Goal: Transaction & Acquisition: Purchase product/service

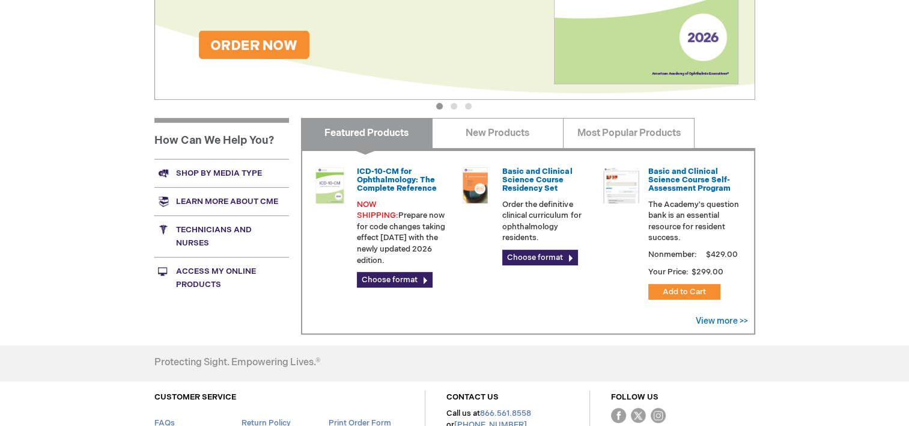
scroll to position [312, 0]
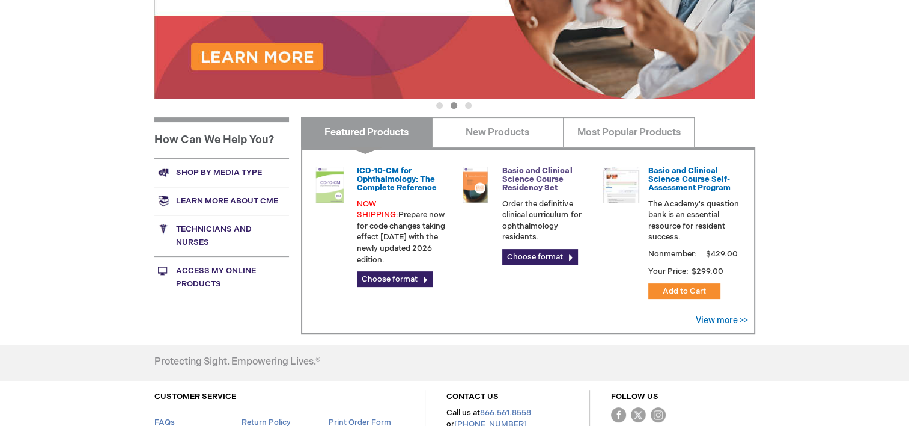
click at [543, 188] on link "Basic and Clinical Science Course Residency Set" at bounding box center [537, 179] width 70 height 27
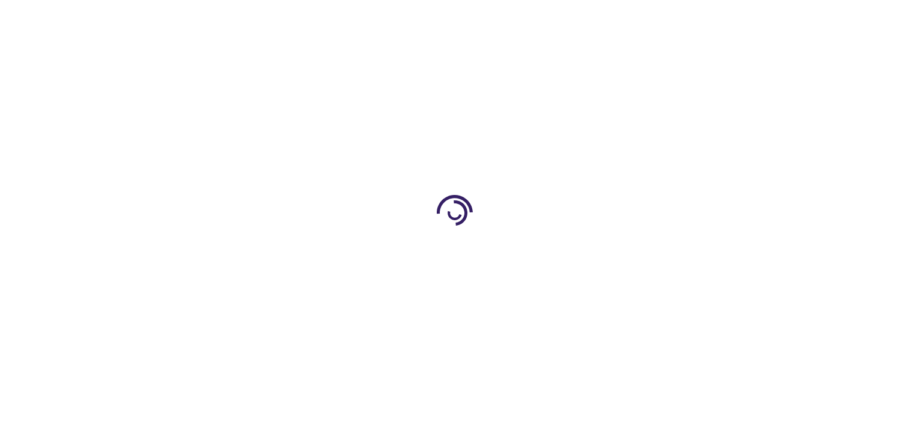
type input "0"
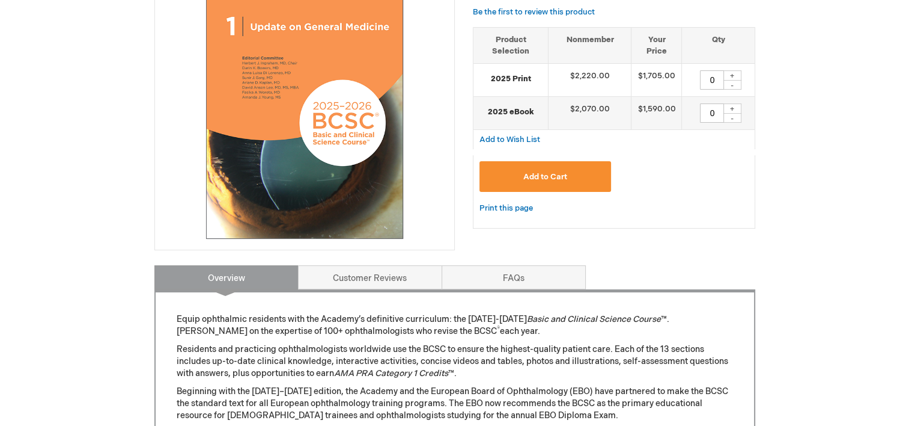
scroll to position [231, 0]
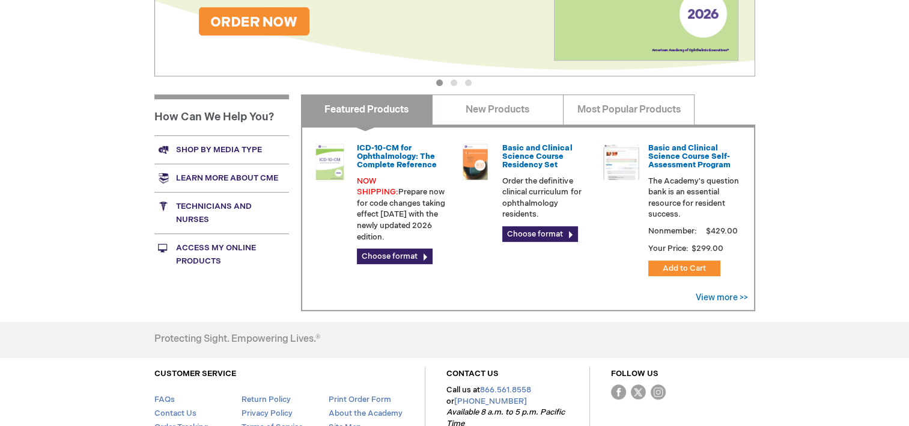
scroll to position [337, 0]
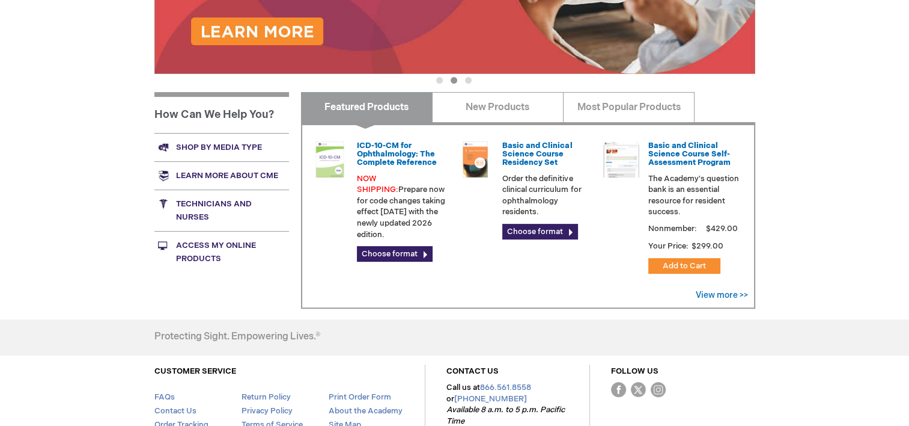
click at [234, 139] on link "Shop by media type" at bounding box center [221, 147] width 135 height 28
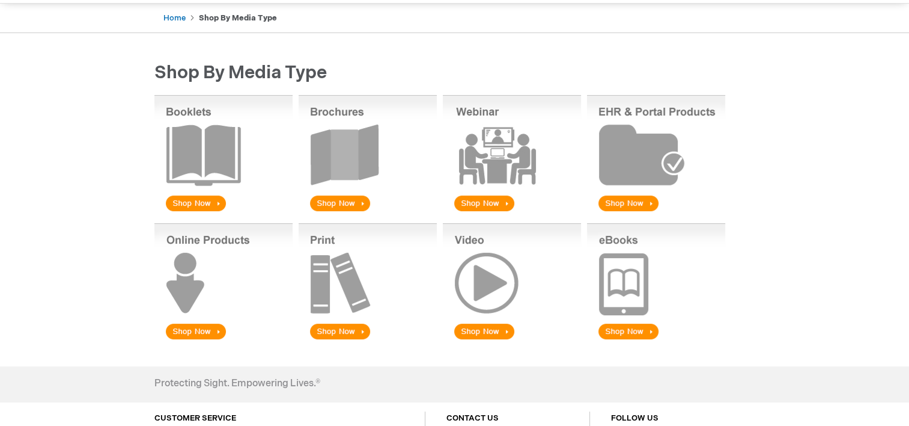
scroll to position [122, 0]
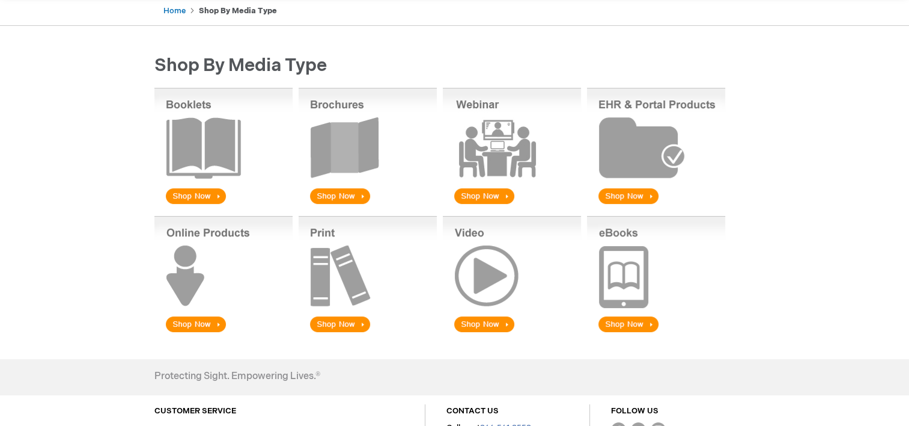
click at [624, 326] on img at bounding box center [656, 275] width 138 height 118
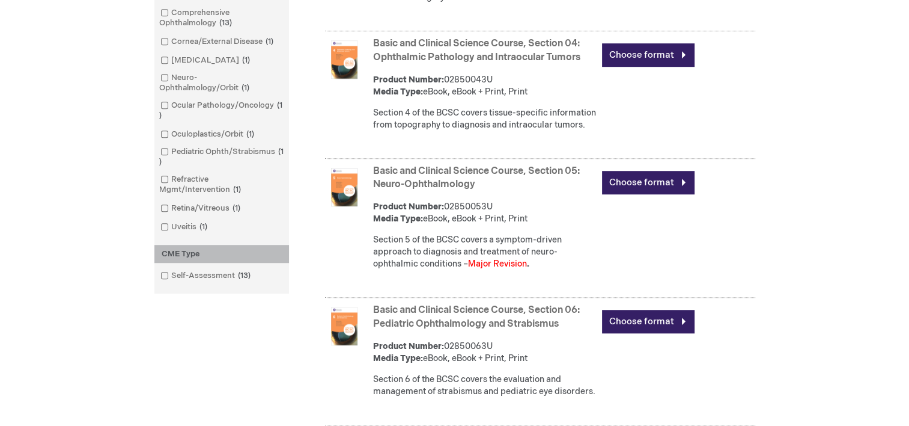
scroll to position [826, 0]
click at [634, 67] on link "Choose format" at bounding box center [648, 55] width 93 height 23
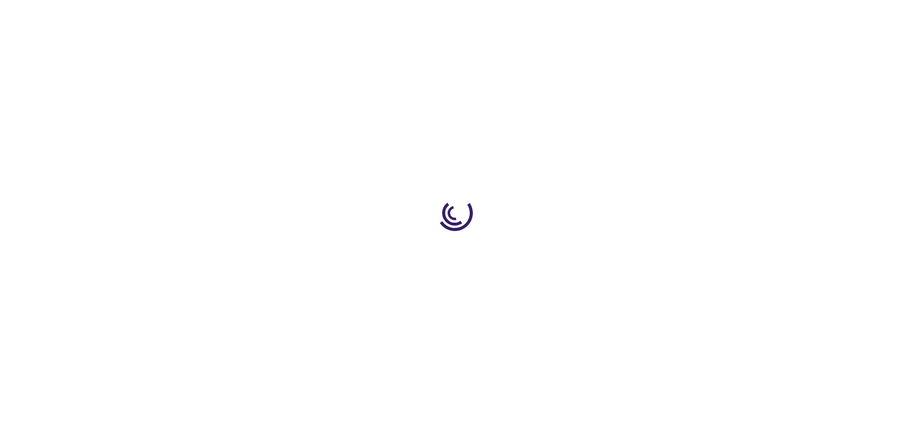
type input "0"
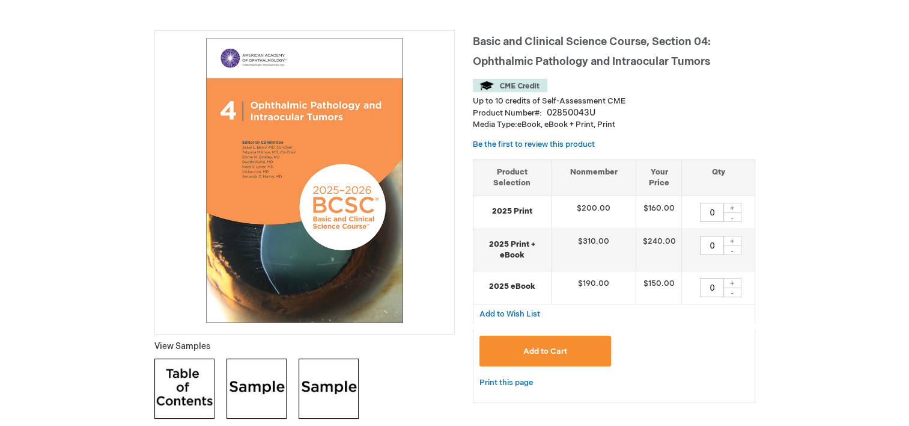
scroll to position [132, 0]
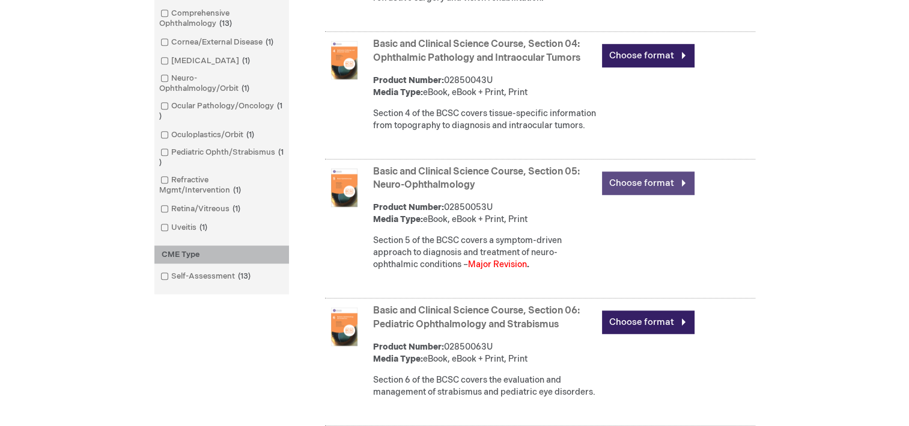
click at [635, 195] on link "Choose format" at bounding box center [648, 182] width 93 height 23
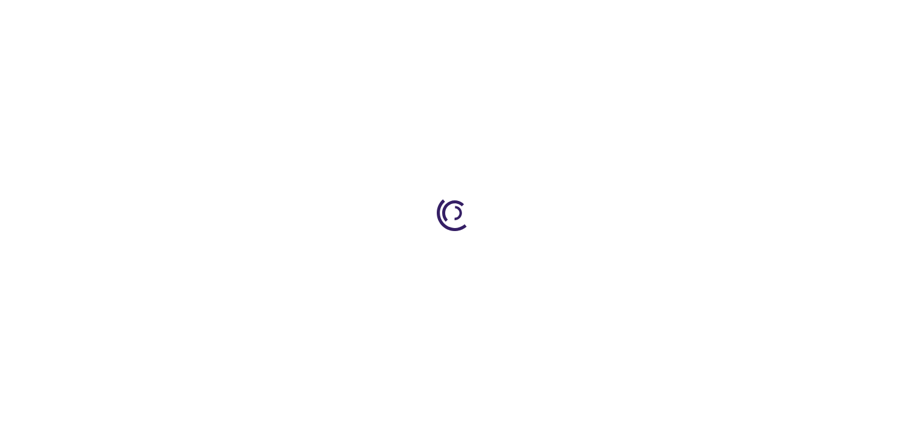
type input "0"
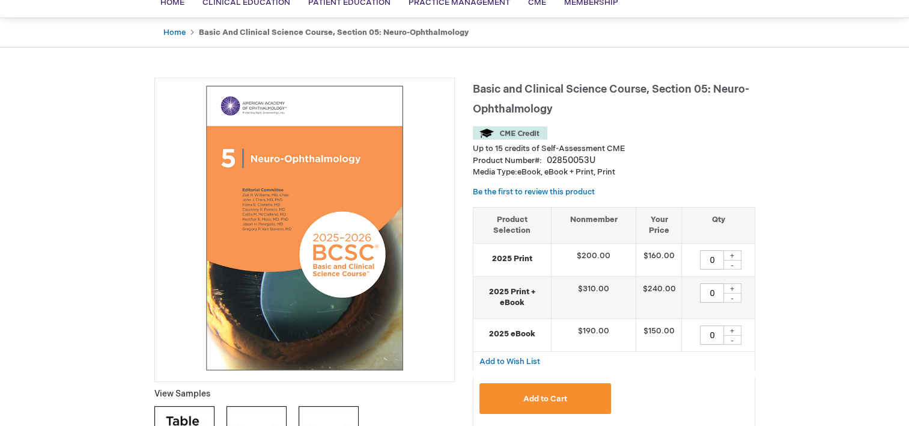
scroll to position [101, 0]
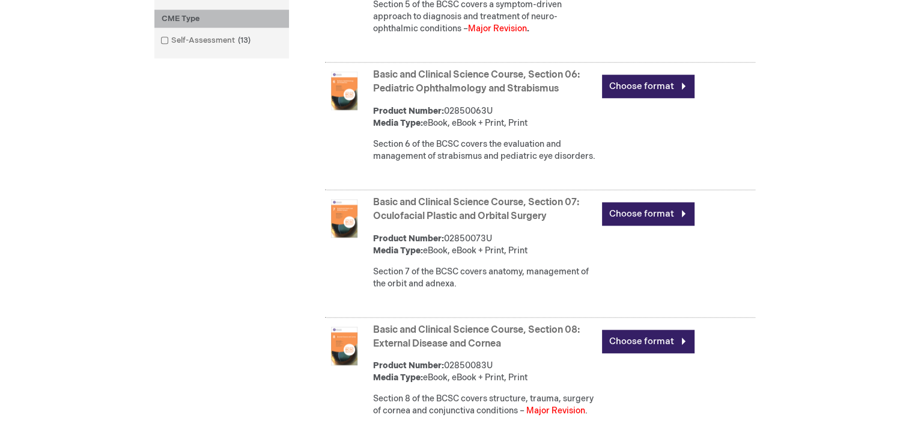
scroll to position [1072, 0]
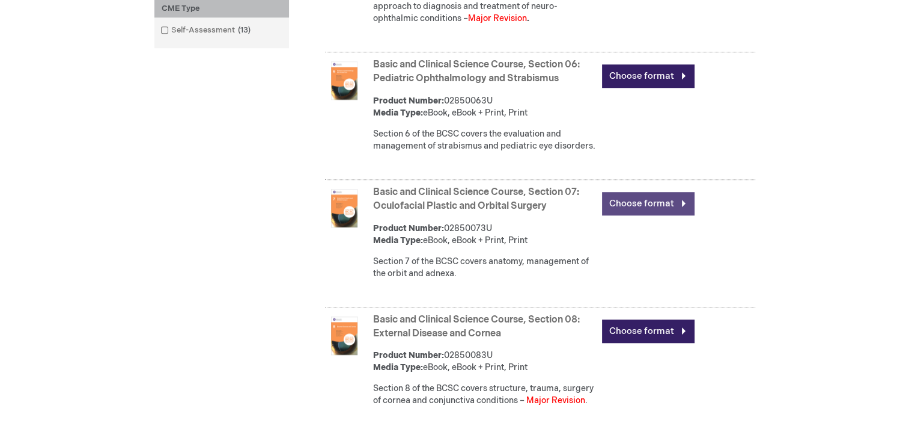
click at [635, 215] on link "Choose format" at bounding box center [648, 203] width 93 height 23
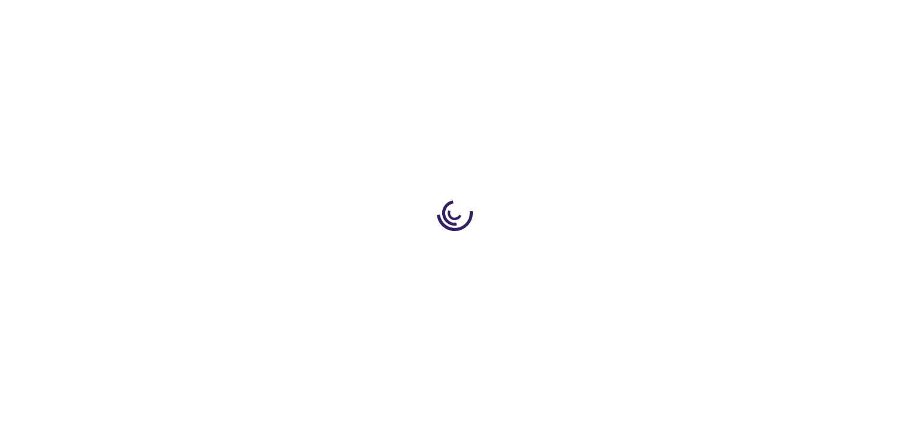
type input "0"
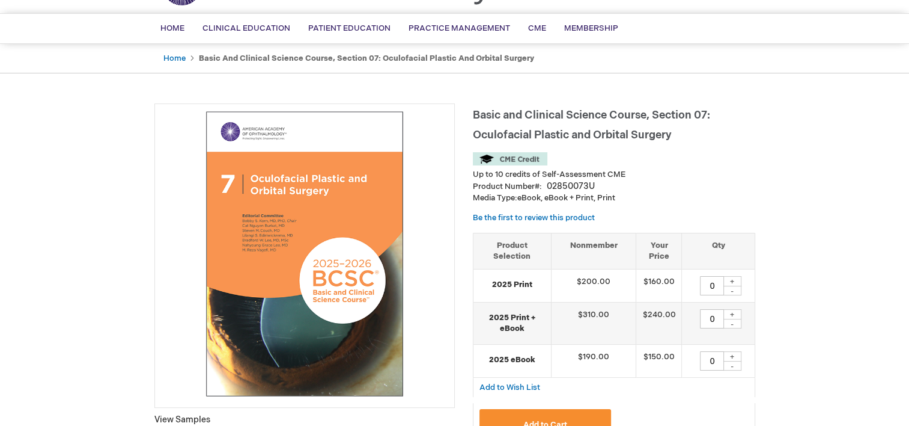
scroll to position [2, 0]
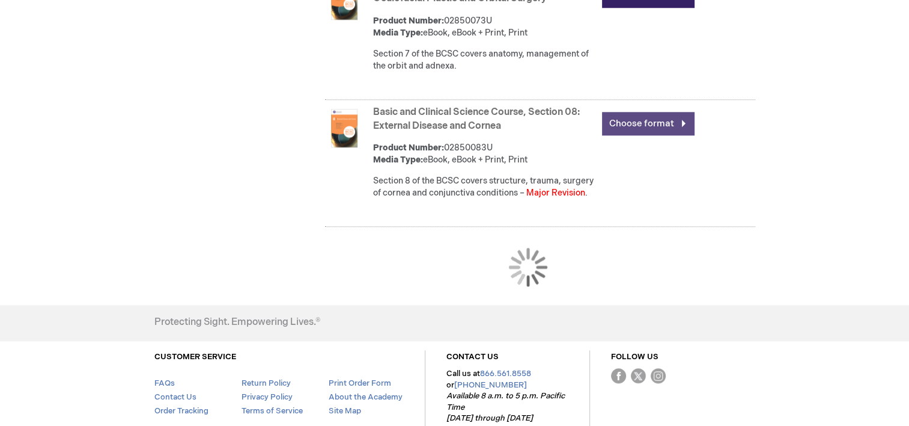
scroll to position [1280, 0]
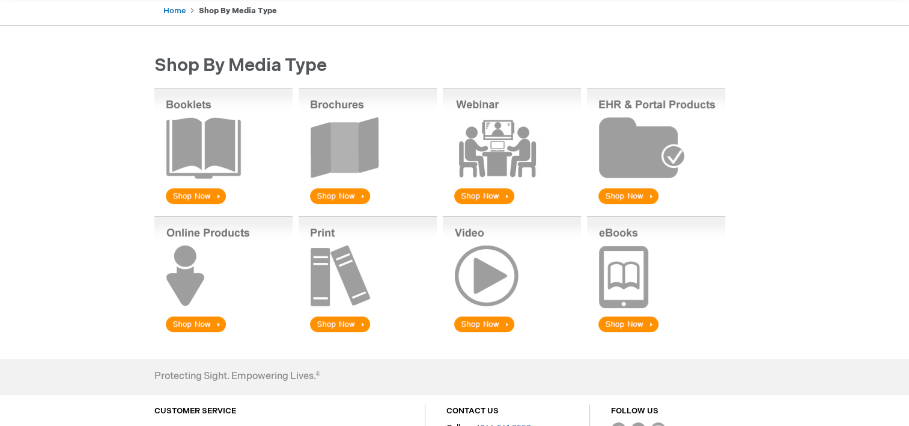
click at [645, 290] on img at bounding box center [656, 275] width 138 height 118
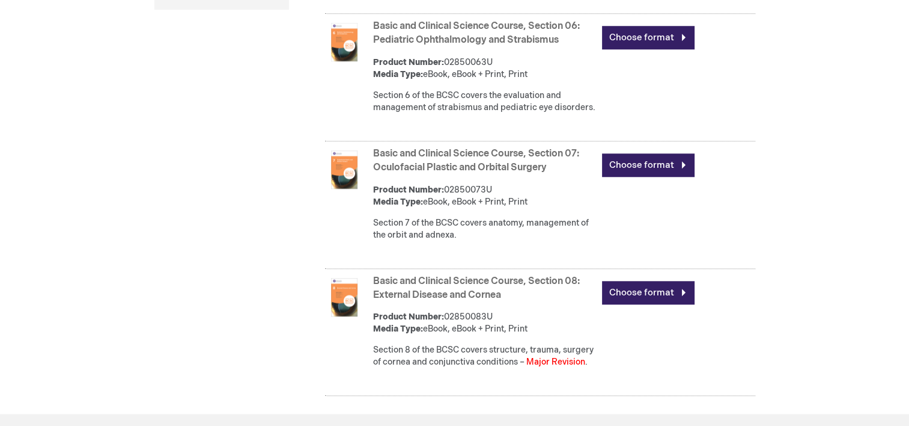
scroll to position [1115, 0]
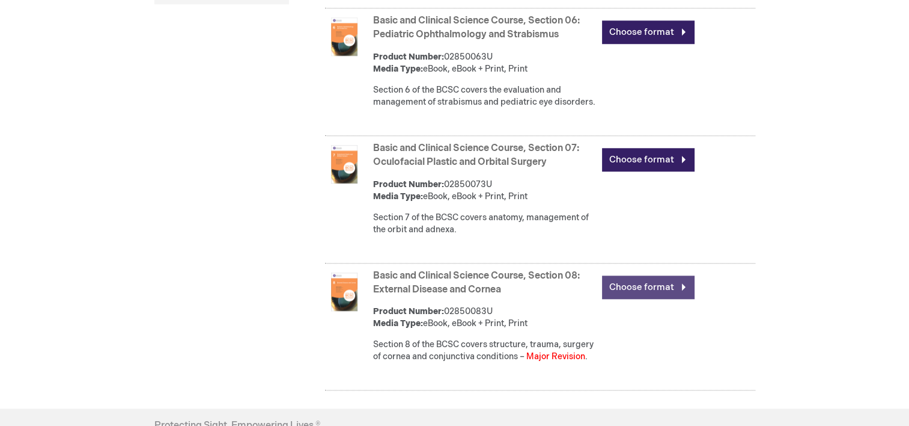
click at [649, 299] on link "Choose format" at bounding box center [648, 286] width 93 height 23
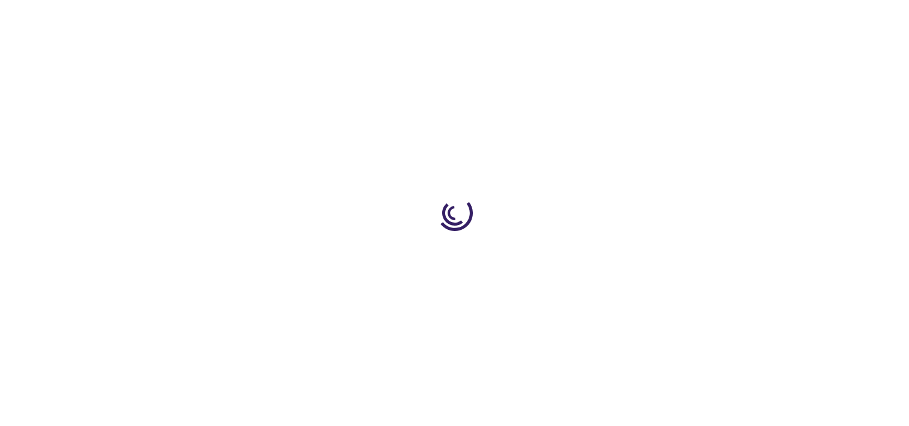
type input "0"
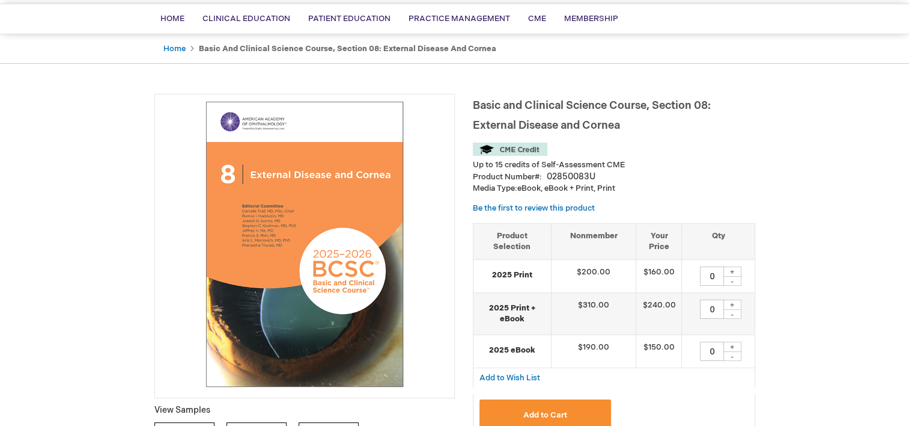
scroll to position [84, 0]
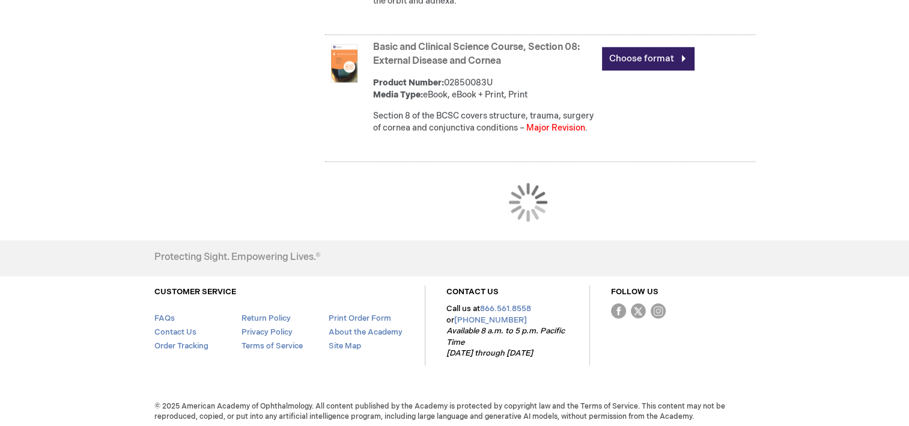
scroll to position [1373, 0]
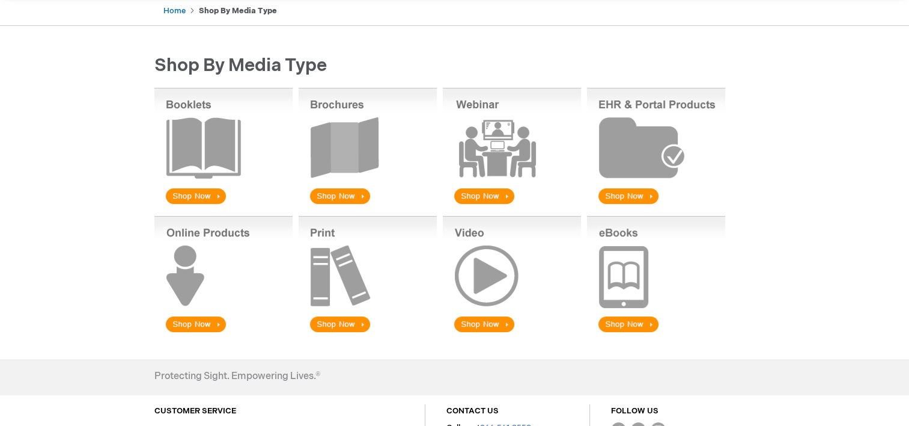
click at [631, 325] on img at bounding box center [656, 275] width 138 height 118
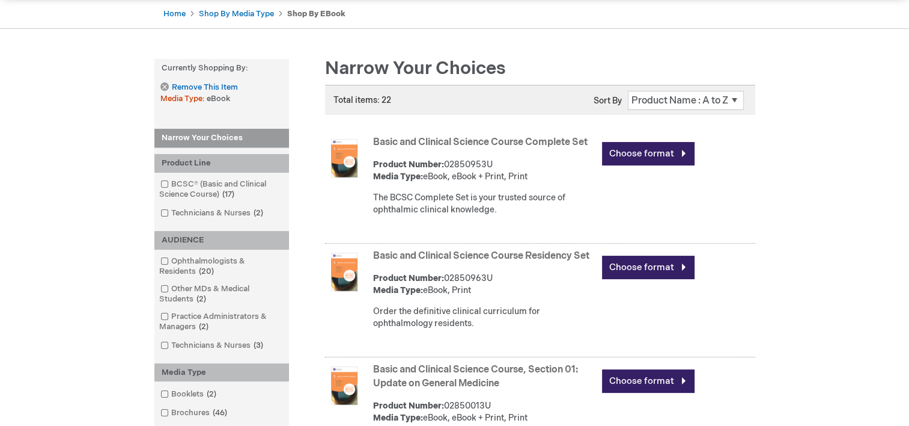
scroll to position [127, 0]
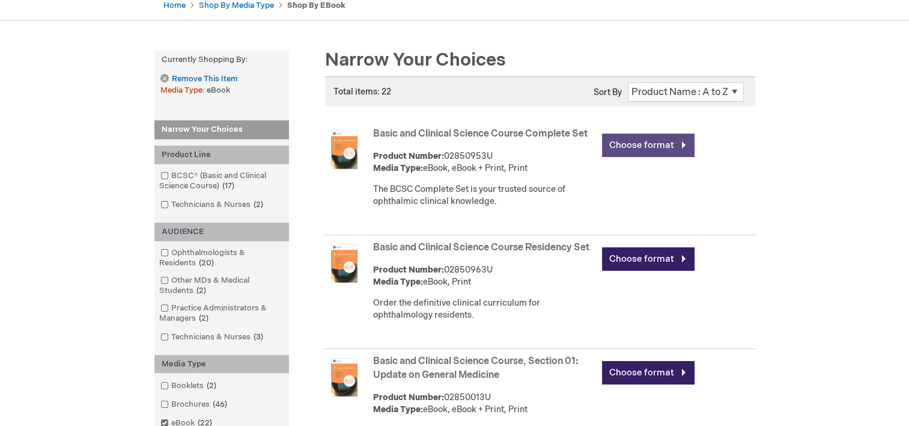
click at [656, 141] on link "Choose format" at bounding box center [648, 144] width 93 height 23
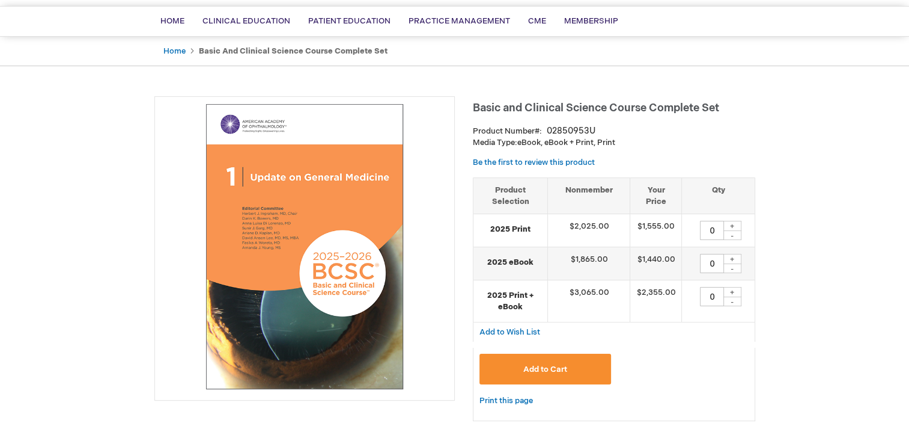
scroll to position [79, 0]
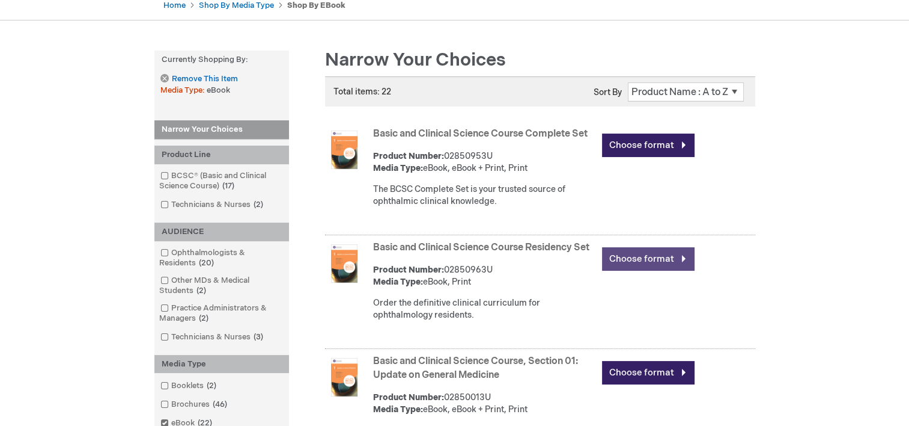
click at [634, 258] on link "Choose format" at bounding box center [648, 258] width 93 height 23
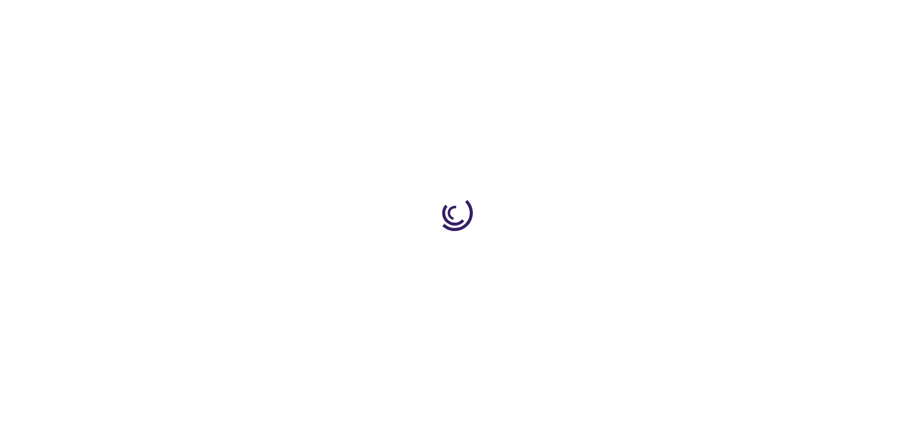
type input "0"
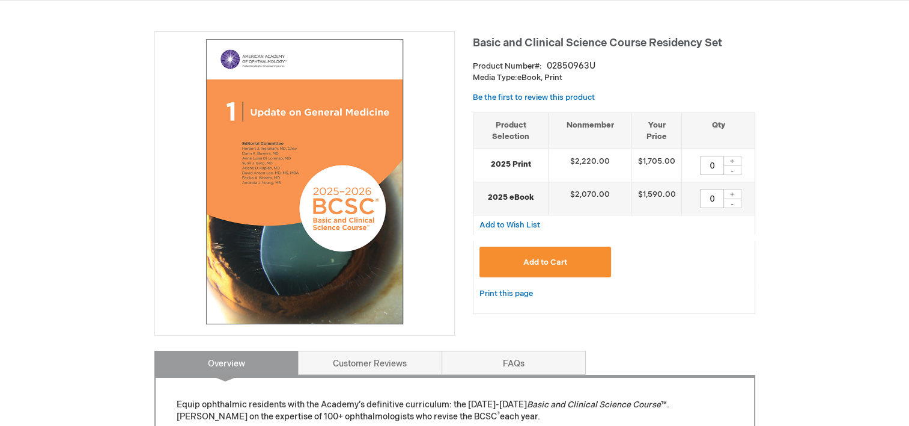
scroll to position [148, 0]
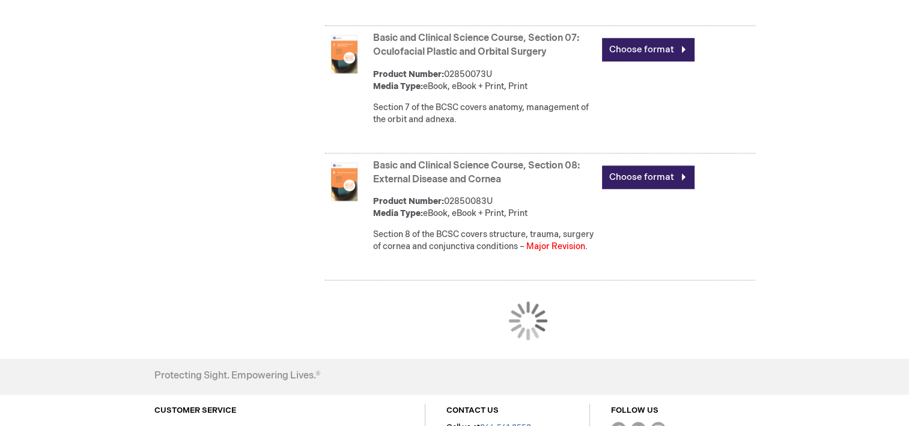
scroll to position [1260, 0]
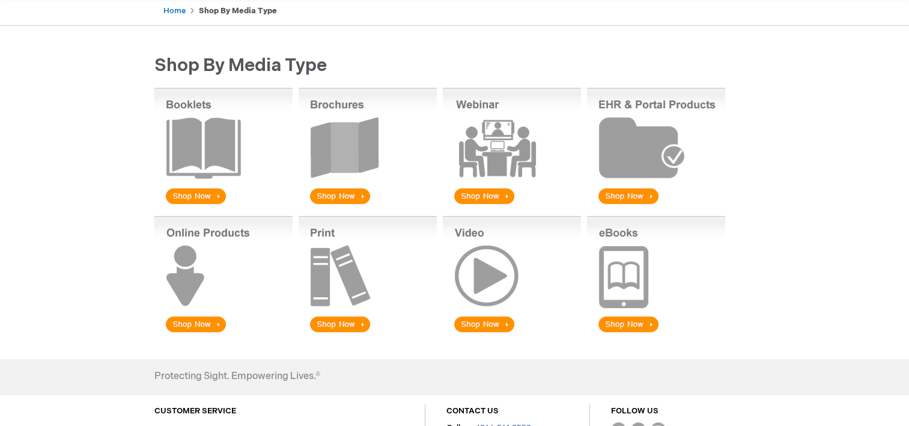
click at [626, 272] on img at bounding box center [656, 275] width 138 height 118
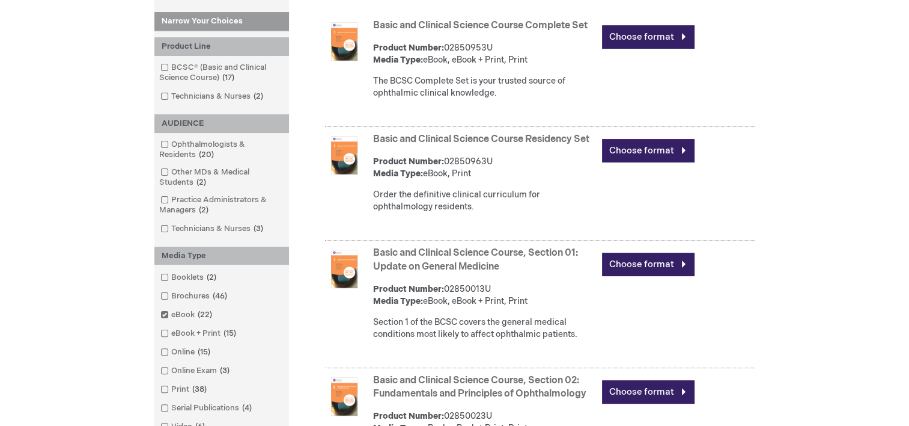
scroll to position [228, 0]
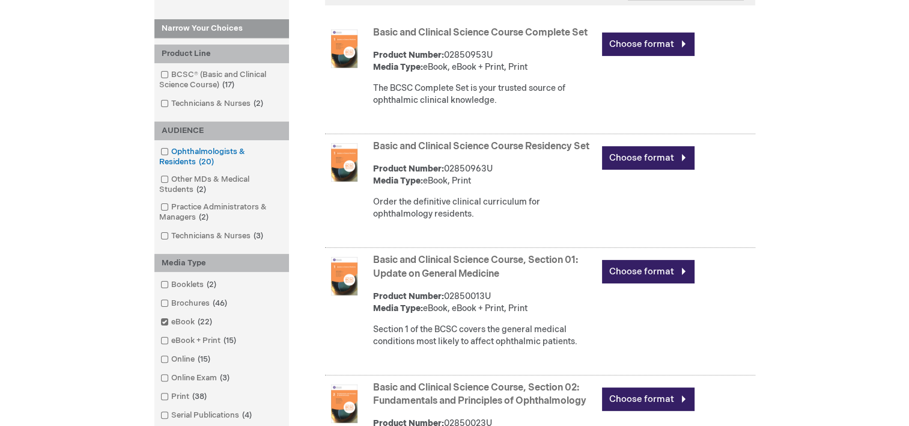
click at [171, 150] on span at bounding box center [171, 152] width 0 height 10
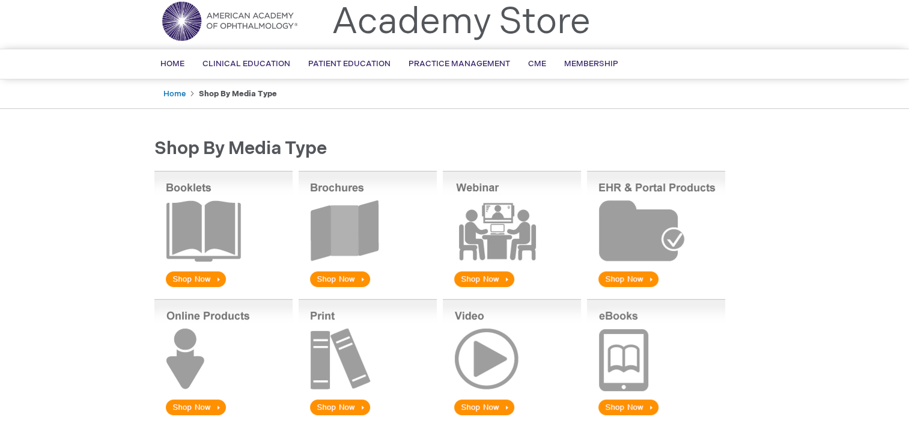
scroll to position [38, 0]
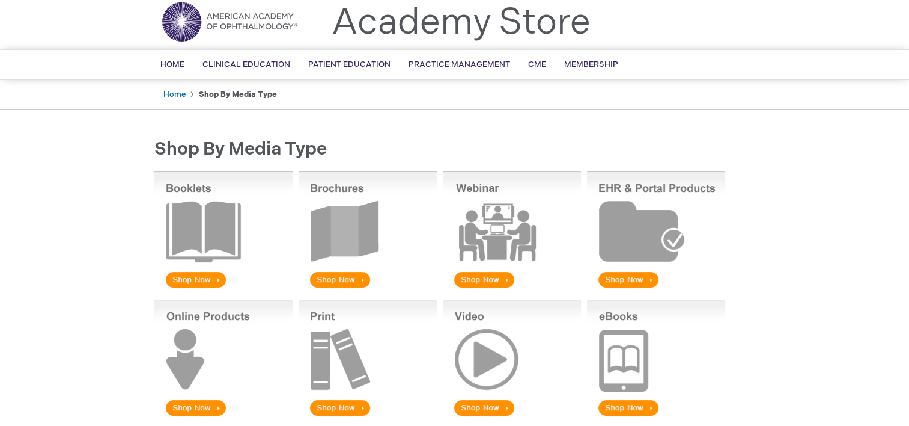
click at [197, 380] on img at bounding box center [223, 358] width 138 height 118
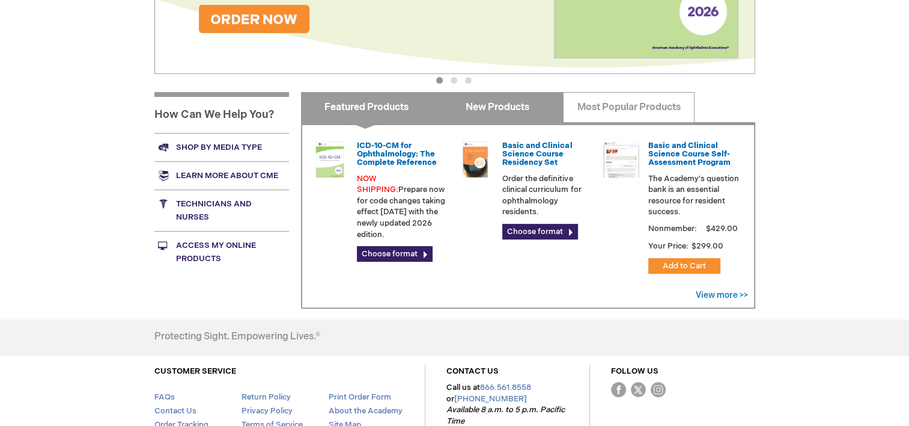
click at [520, 109] on link "New Products" at bounding box center [498, 107] width 132 height 30
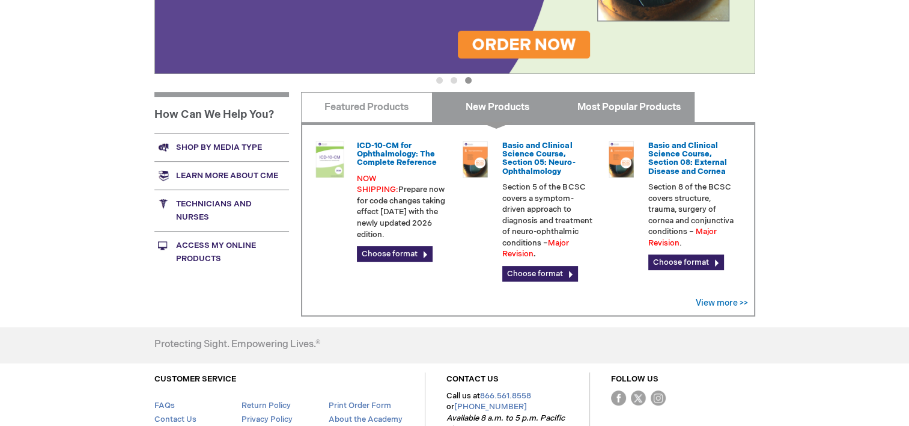
click at [621, 115] on link "Most Popular Products" at bounding box center [629, 107] width 132 height 30
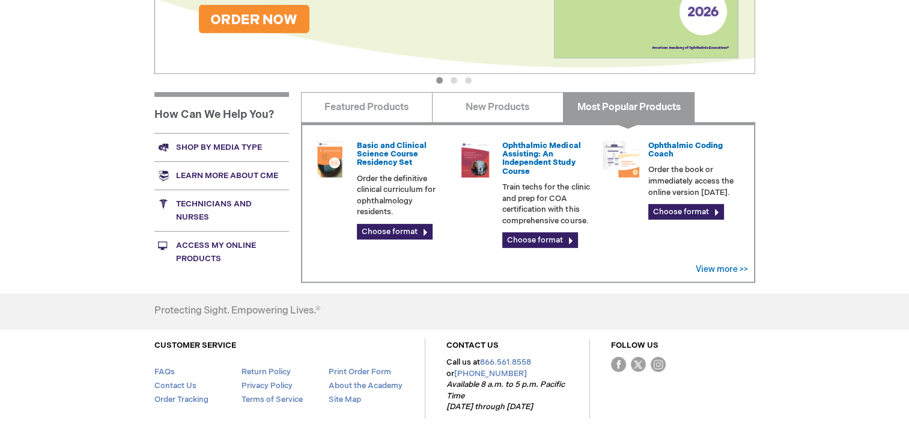
click at [261, 136] on link "Shop by media type" at bounding box center [221, 147] width 135 height 28
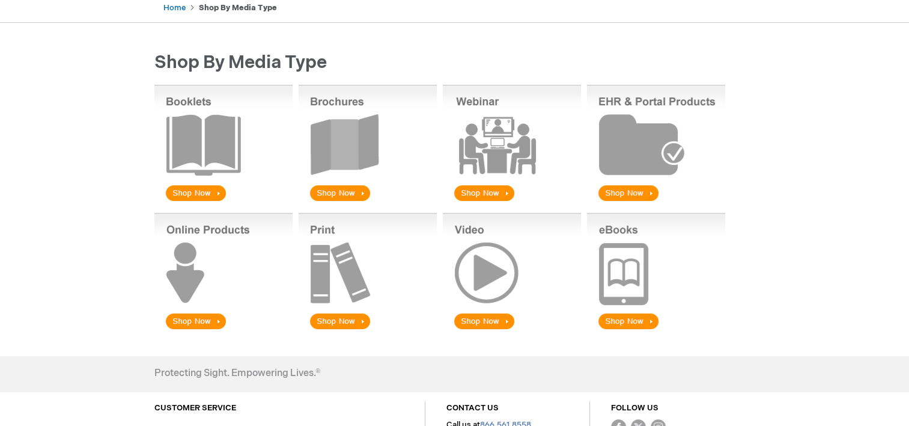
scroll to position [130, 0]
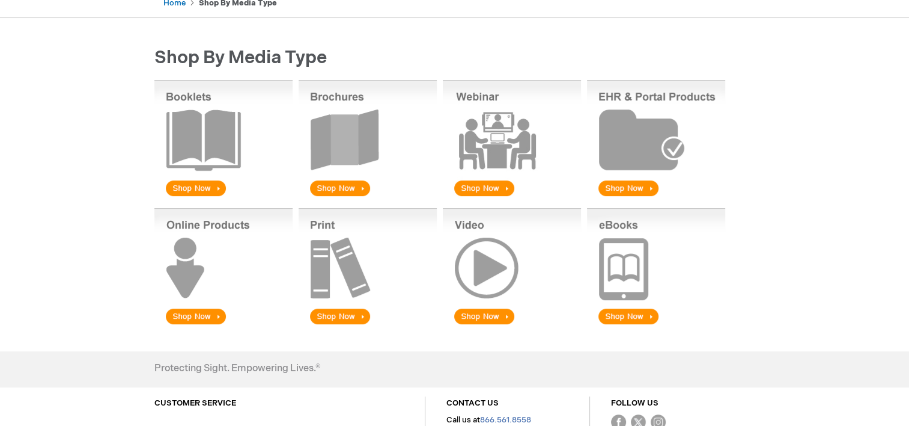
click at [633, 268] on img at bounding box center [656, 267] width 138 height 118
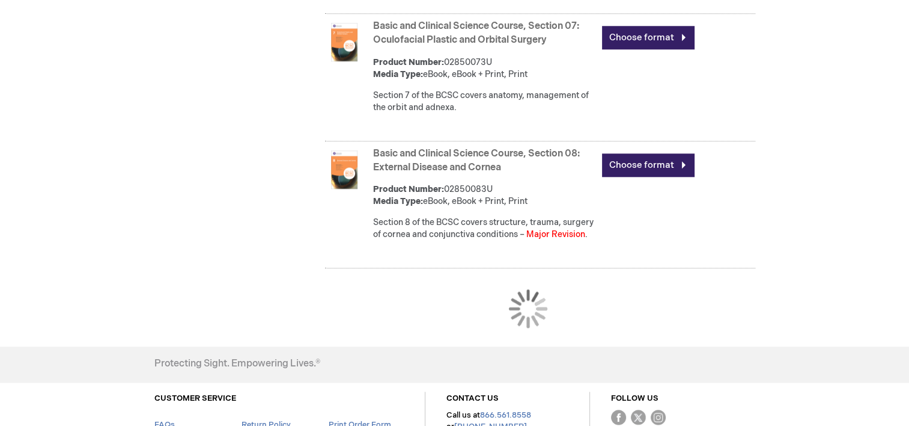
scroll to position [1252, 0]
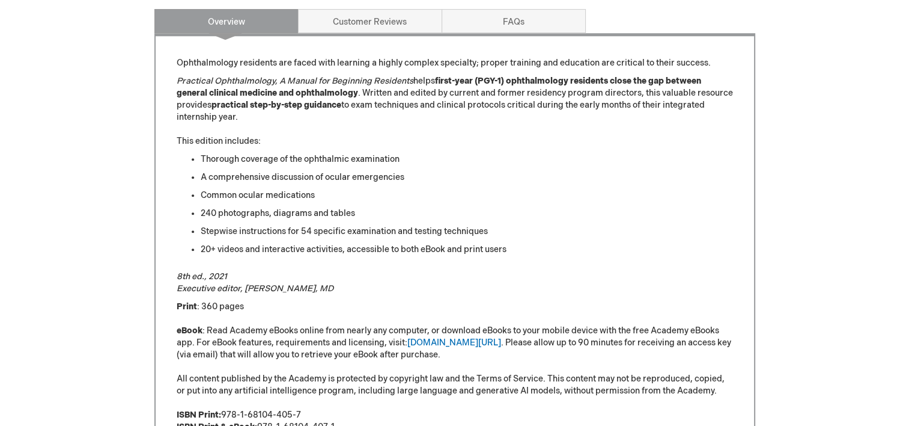
scroll to position [508, 0]
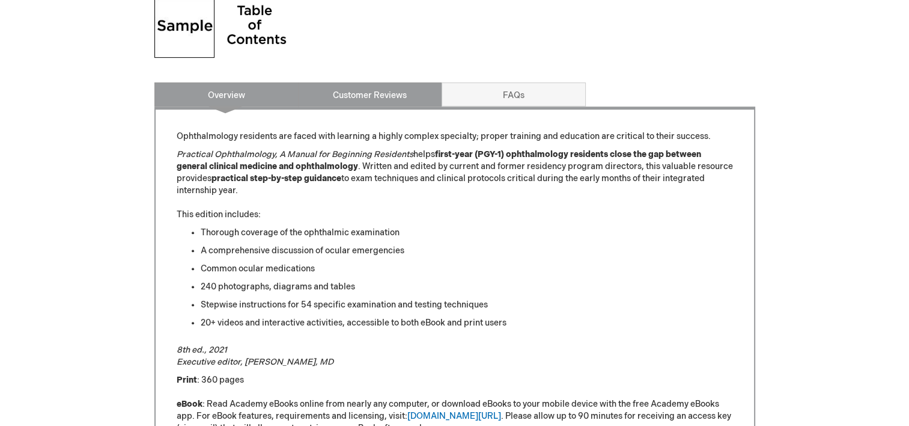
click at [383, 91] on link "Customer Reviews" at bounding box center [370, 94] width 144 height 24
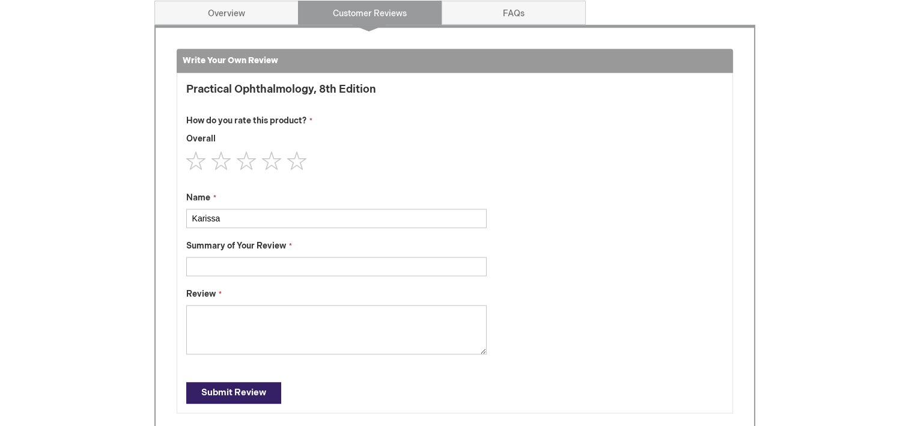
scroll to position [551, 0]
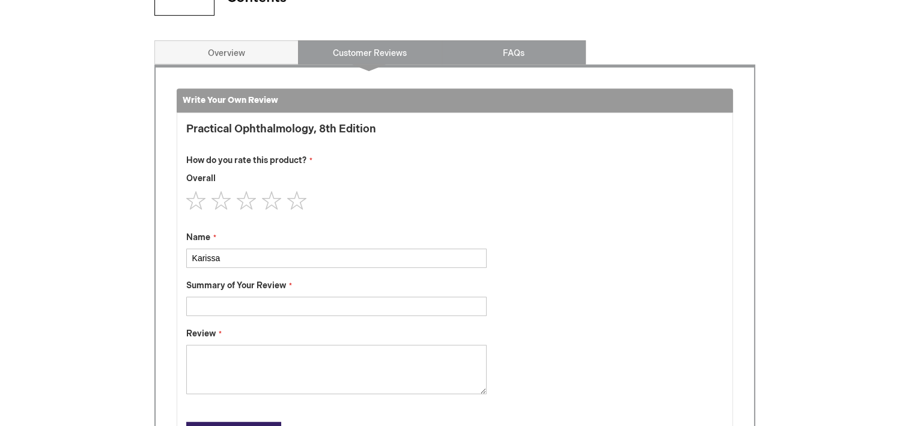
click at [517, 58] on link "FAQs" at bounding box center [514, 52] width 144 height 24
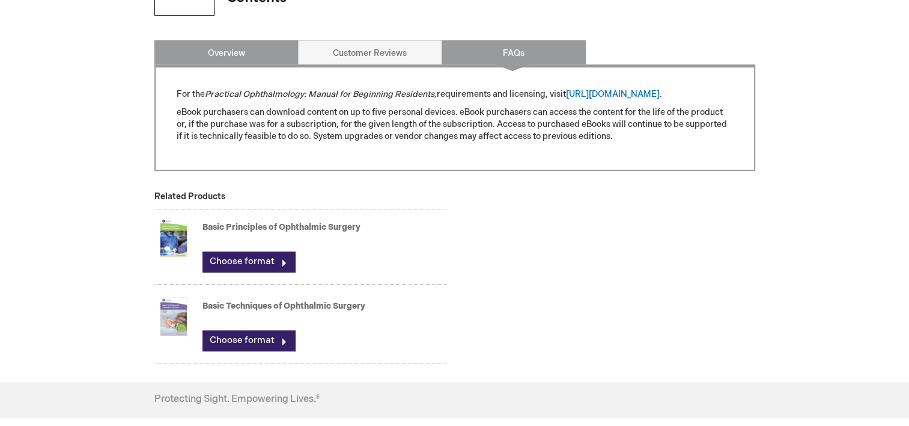
click at [195, 47] on link "Overview" at bounding box center [226, 52] width 144 height 24
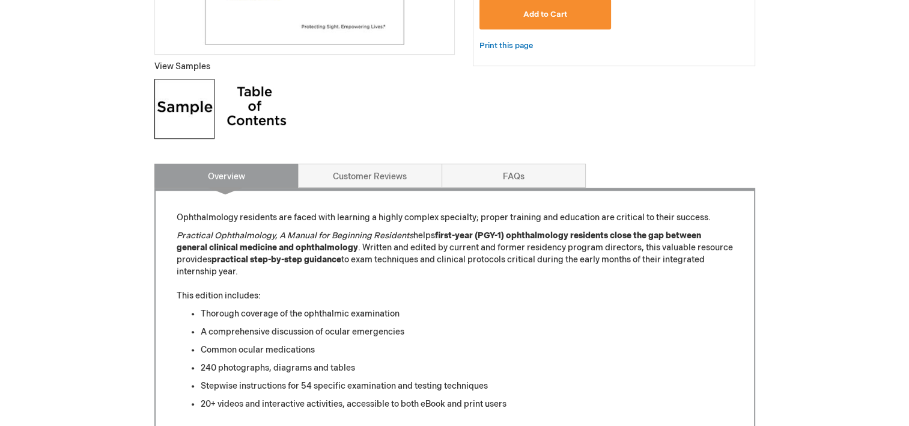
scroll to position [413, 0]
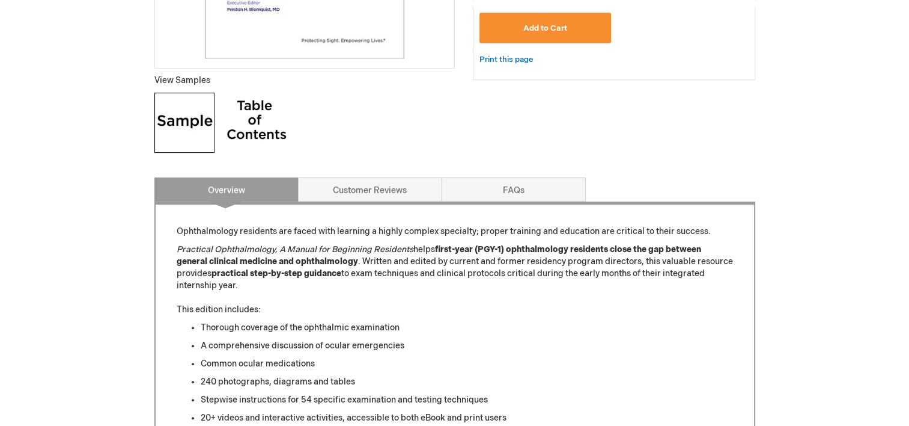
click at [191, 120] on img at bounding box center [184, 123] width 60 height 60
click at [250, 111] on img at bounding box center [257, 123] width 60 height 60
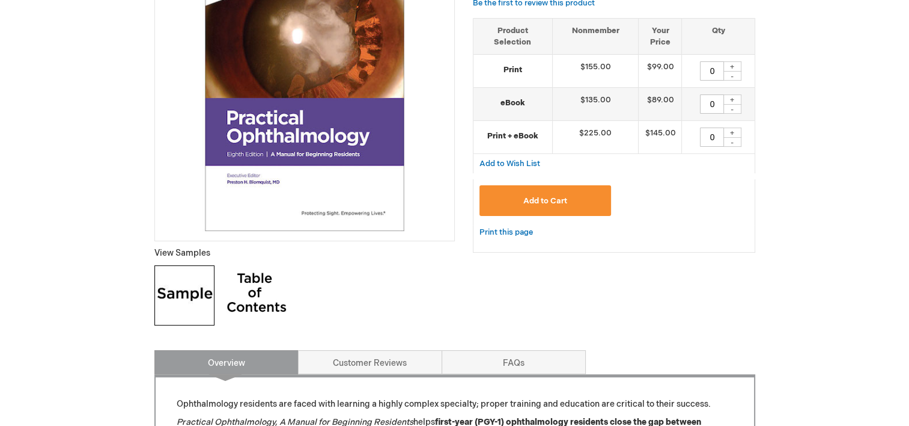
scroll to position [96, 0]
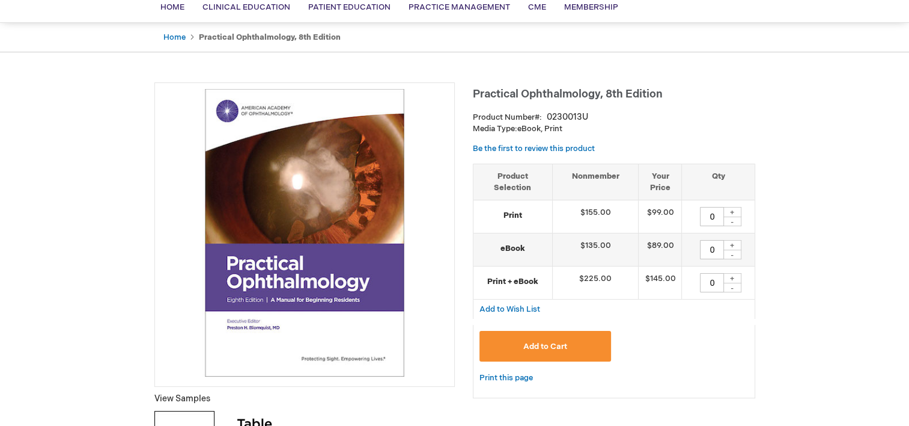
click at [734, 247] on div "+" at bounding box center [733, 245] width 18 height 10
type input "1"
click at [561, 361] on button "Add to Cart" at bounding box center [546, 346] width 132 height 31
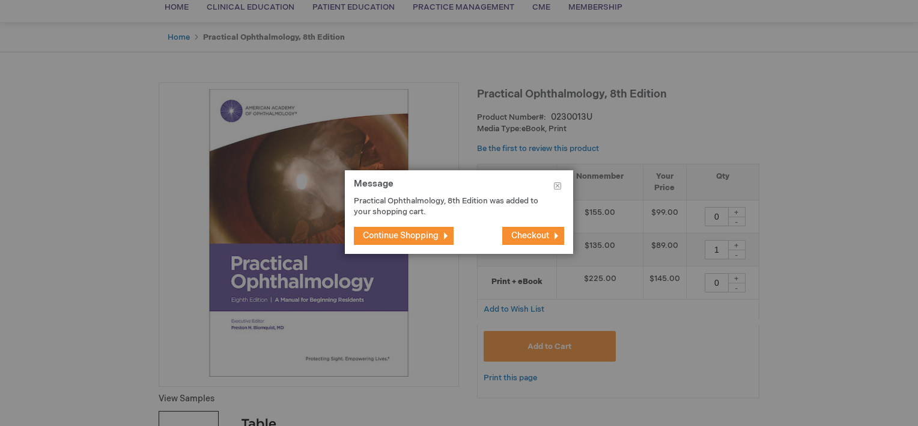
click at [437, 232] on span "Continue Shopping" at bounding box center [401, 235] width 76 height 10
